Goal: Navigation & Orientation: Understand site structure

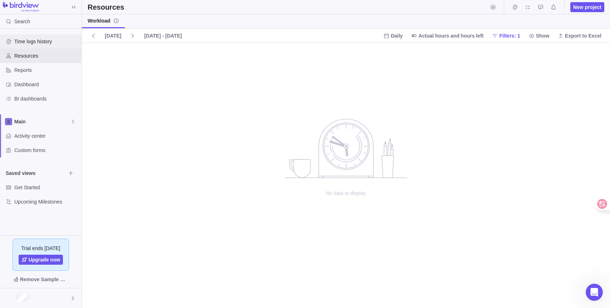
click at [40, 45] on div "Time logs history" at bounding box center [40, 41] width 81 height 14
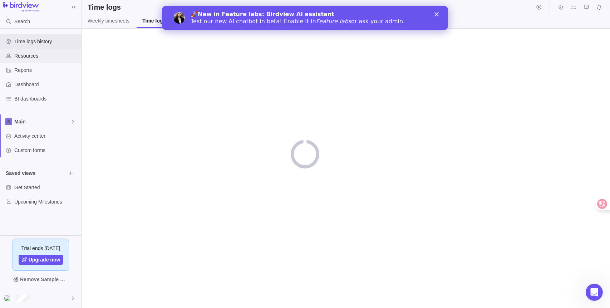
click at [39, 58] on span "Resources" at bounding box center [46, 55] width 64 height 7
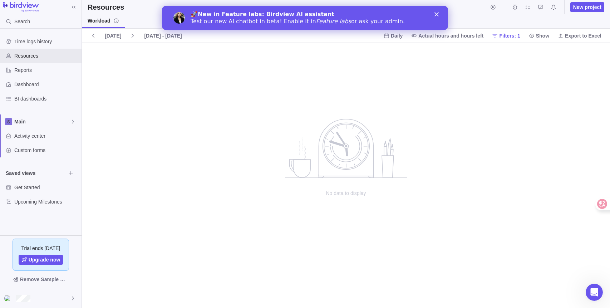
click at [255, 16] on b "New in Feature labs: Birdview AI assistant" at bounding box center [266, 14] width 137 height 7
click at [250, 18] on div "🚀 New in Feature labs: Birdview AI assistant Test our new AI chatbot in beta! E…" at bounding box center [298, 18] width 214 height 14
click at [42, 155] on div "Custom forms" at bounding box center [40, 150] width 81 height 14
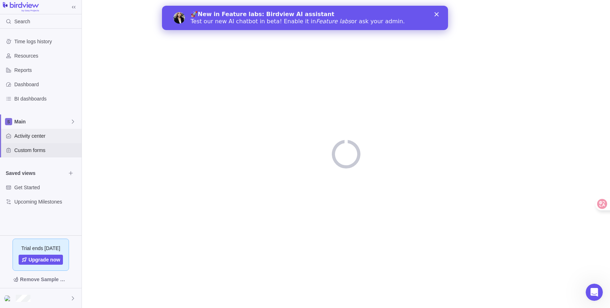
click at [42, 137] on span "Activity center" at bounding box center [46, 135] width 64 height 7
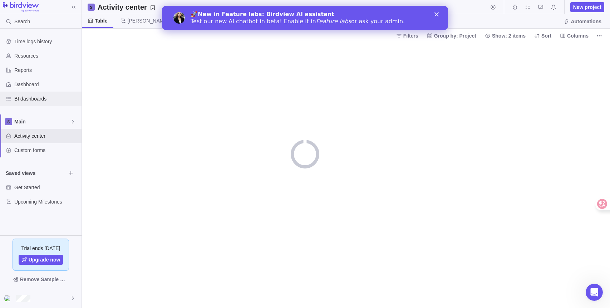
click at [43, 99] on span "BI dashboards" at bounding box center [46, 98] width 64 height 7
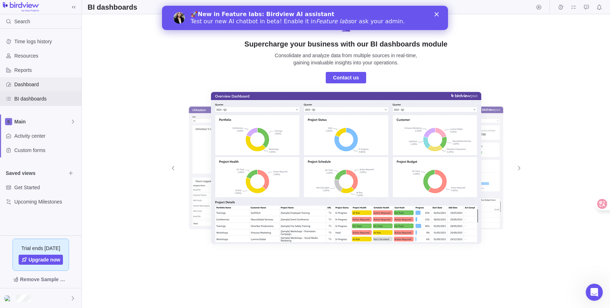
click at [39, 86] on span "Dashboard" at bounding box center [46, 84] width 64 height 7
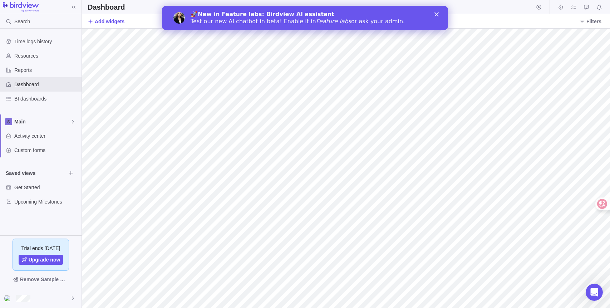
click at [439, 11] on div "🚀 New in Feature labs: Birdview AI assistant Test our new AI chatbot in beta! E…" at bounding box center [305, 18] width 286 height 19
click at [434, 15] on icon "Close" at bounding box center [436, 14] width 4 height 4
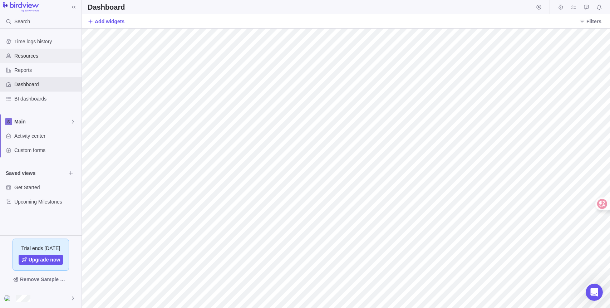
click at [62, 60] on div "Resources" at bounding box center [40, 56] width 81 height 14
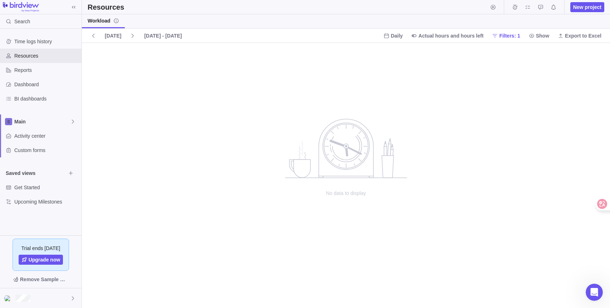
click at [359, 125] on icon "no data to show" at bounding box center [345, 147] width 55 height 57
